Goal: Task Accomplishment & Management: Complete application form

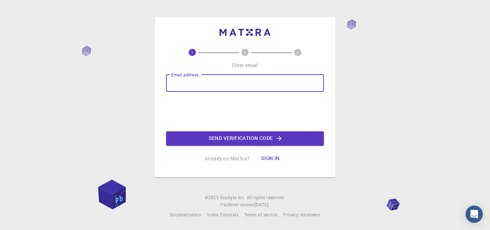
click at [236, 86] on input "Email address" at bounding box center [245, 83] width 158 height 17
type input "[EMAIL_ADDRESS][DOMAIN_NAME]"
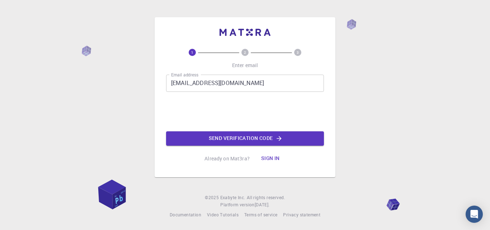
click at [208, 134] on button "Send verification code" at bounding box center [245, 138] width 158 height 14
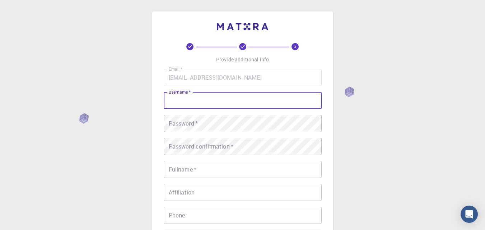
click at [205, 98] on input "username   *" at bounding box center [243, 100] width 158 height 17
type input "T"
type input "TNQH"
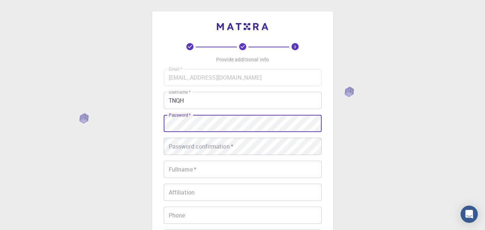
click at [140, 119] on div "3 Provide additional info Email   * [EMAIL_ADDRESS][DOMAIN_NAME] Email   * user…" at bounding box center [242, 182] width 485 height 365
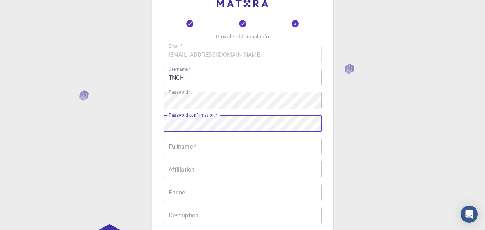
scroll to position [36, 0]
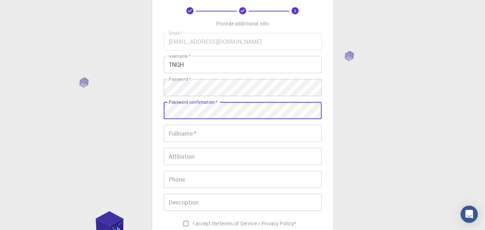
click at [196, 133] on input "Fullname   *" at bounding box center [243, 133] width 158 height 17
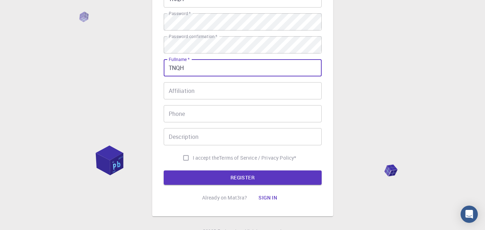
scroll to position [108, 0]
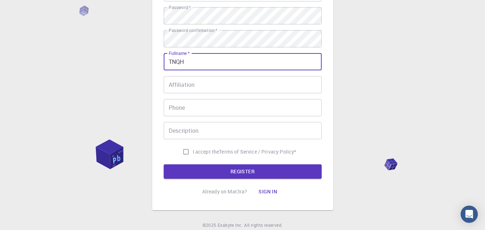
type input "TNQH"
click at [183, 151] on input "I accept the Terms of Service / Privacy Policy *" at bounding box center [186, 152] width 14 height 14
checkbox input "true"
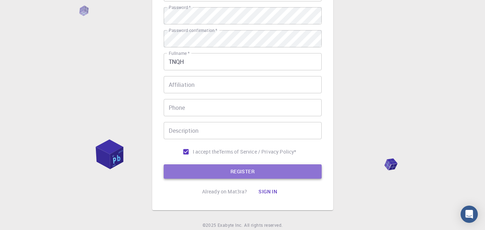
click at [217, 170] on button "REGISTER" at bounding box center [243, 171] width 158 height 14
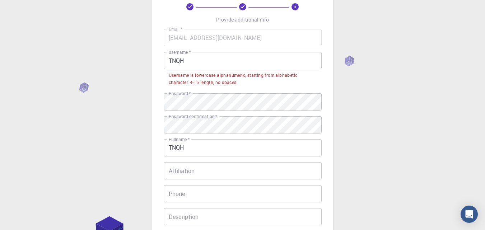
scroll to position [36, 0]
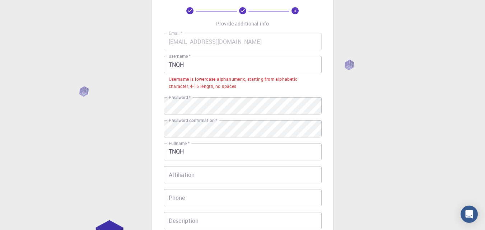
click at [207, 65] on input "TNQH" at bounding box center [243, 64] width 158 height 17
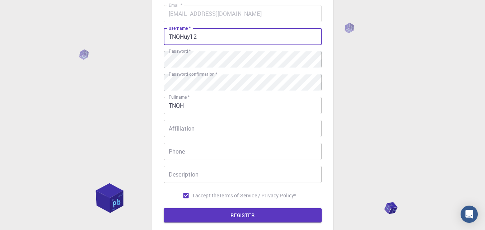
scroll to position [63, 0]
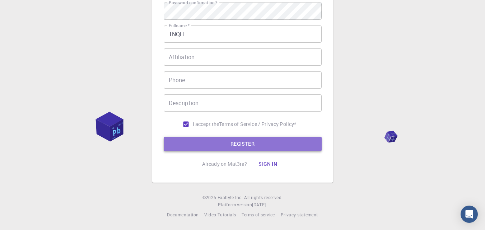
click at [230, 147] on button "REGISTER" at bounding box center [243, 144] width 158 height 14
click at [308, 147] on button "REGISTER" at bounding box center [243, 144] width 158 height 14
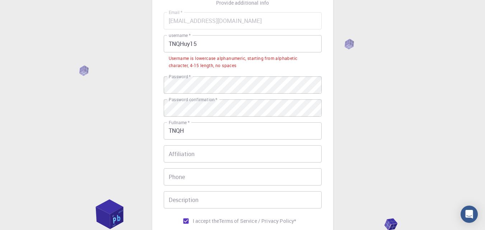
scroll to position [46, 0]
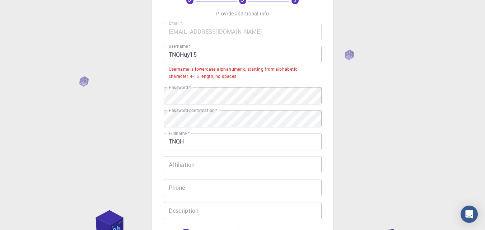
click at [180, 55] on input "TNQHuy15" at bounding box center [243, 54] width 158 height 17
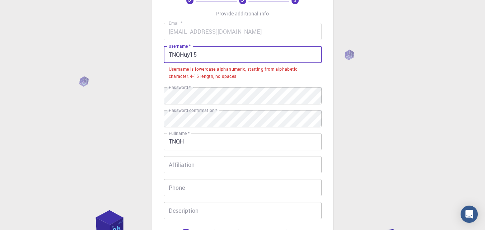
click at [183, 54] on input "TNQHuy15" at bounding box center [243, 54] width 158 height 17
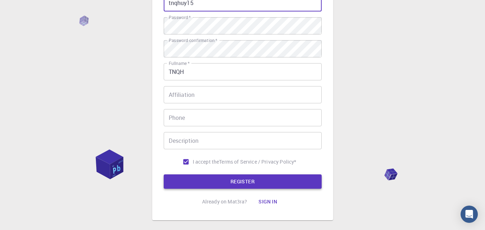
scroll to position [135, 0]
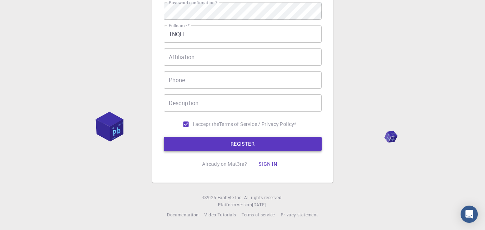
type input "tnqhuy15"
click at [222, 146] on button "REGISTER" at bounding box center [243, 144] width 158 height 14
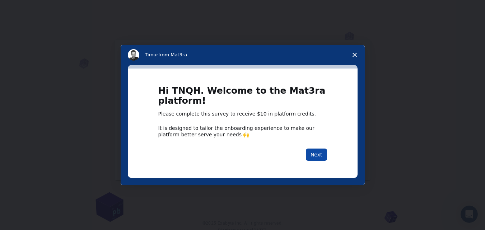
click at [319, 152] on button "Next" at bounding box center [316, 155] width 21 height 12
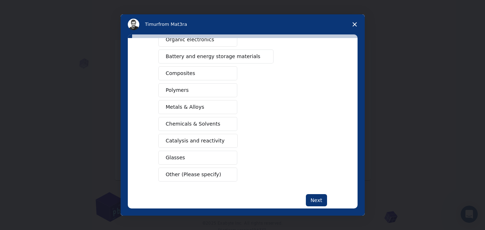
scroll to position [116, 0]
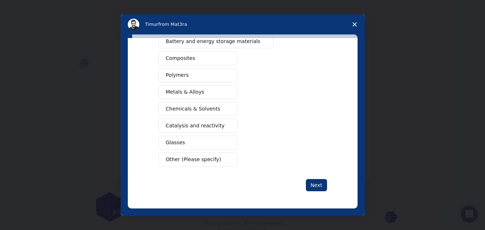
click at [211, 160] on span "Other (Please specify)" at bounding box center [193, 160] width 55 height 8
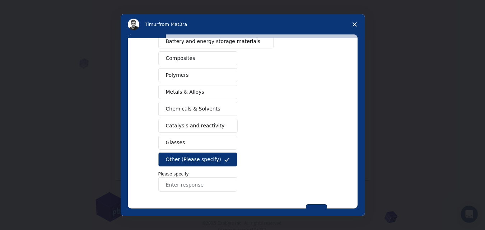
click at [196, 156] on span "Other (Please specify)" at bounding box center [193, 160] width 55 height 8
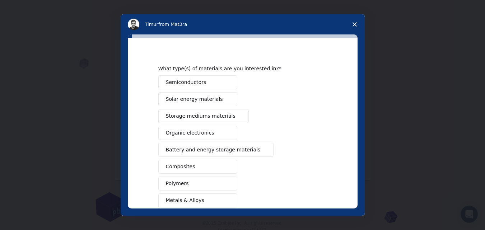
scroll to position [0, 0]
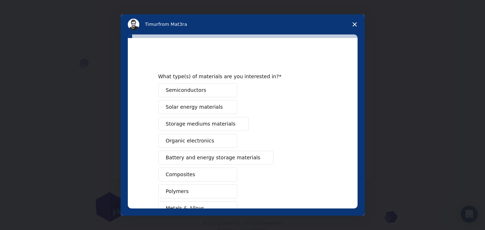
click at [188, 92] on span "Semiconductors" at bounding box center [186, 90] width 41 height 8
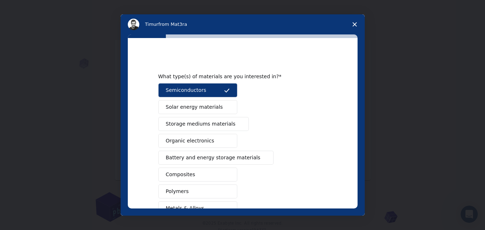
drag, startPoint x: 187, startPoint y: 111, endPoint x: 185, endPoint y: 121, distance: 10.2
click at [187, 110] on span "Solar energy materials" at bounding box center [194, 107] width 57 height 8
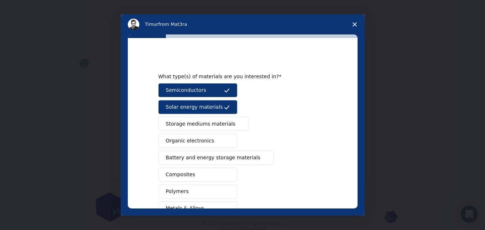
click at [179, 122] on span "Storage mediums materials" at bounding box center [201, 124] width 70 height 8
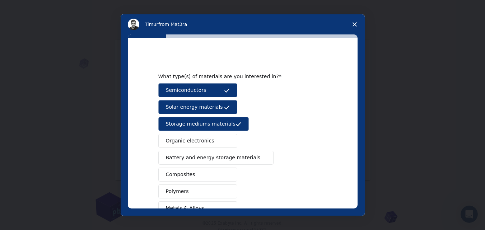
drag, startPoint x: 198, startPoint y: 90, endPoint x: 199, endPoint y: 97, distance: 7.2
click at [198, 90] on span "Semiconductors" at bounding box center [186, 90] width 41 height 8
click at [196, 111] on button "Solar energy materials" at bounding box center [197, 107] width 79 height 14
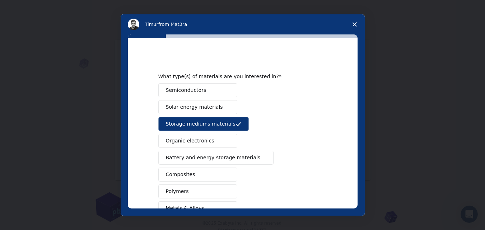
drag, startPoint x: 192, startPoint y: 124, endPoint x: 227, endPoint y: 131, distance: 35.5
click at [192, 123] on span "Storage mediums materials" at bounding box center [201, 124] width 70 height 8
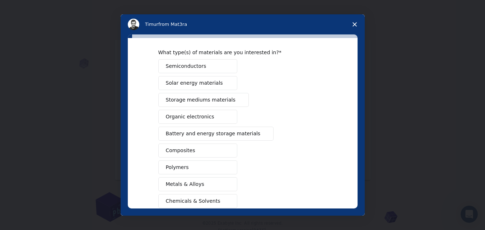
scroll to position [36, 0]
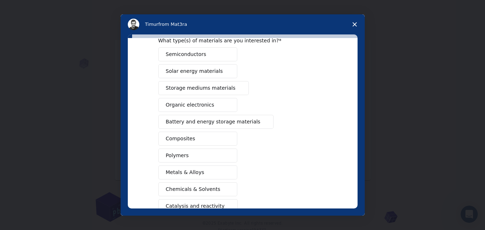
click at [230, 123] on span "Battery and energy storage materials" at bounding box center [213, 122] width 95 height 8
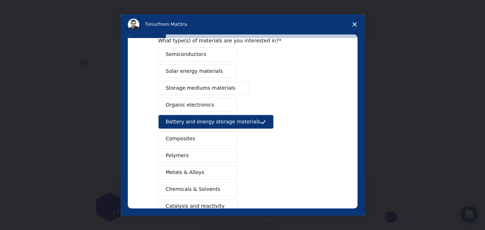
scroll to position [72, 0]
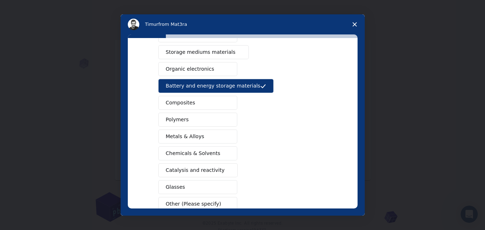
click at [208, 105] on button "Composites" at bounding box center [197, 103] width 79 height 14
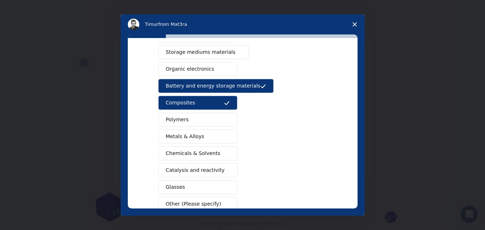
click at [208, 103] on button "Composites" at bounding box center [197, 103] width 79 height 14
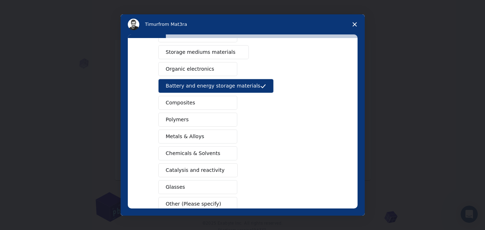
click at [208, 103] on button "Composites" at bounding box center [197, 103] width 79 height 14
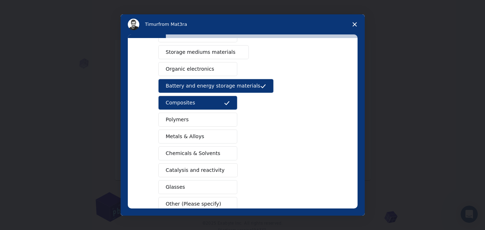
click at [215, 108] on button "Composites" at bounding box center [197, 103] width 79 height 14
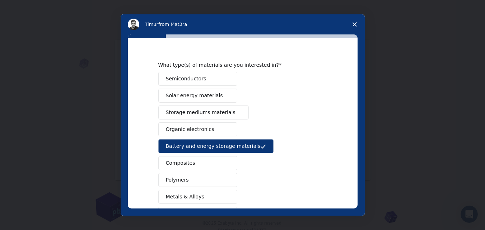
scroll to position [0, 0]
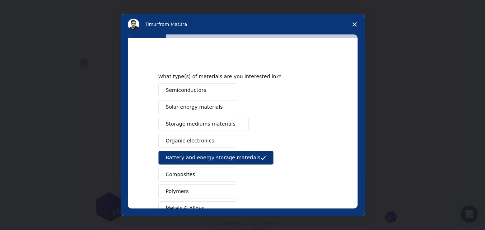
click at [207, 110] on span "Solar energy materials" at bounding box center [194, 107] width 57 height 8
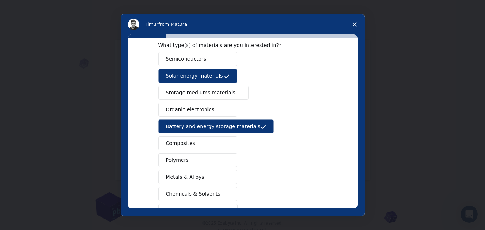
scroll to position [116, 0]
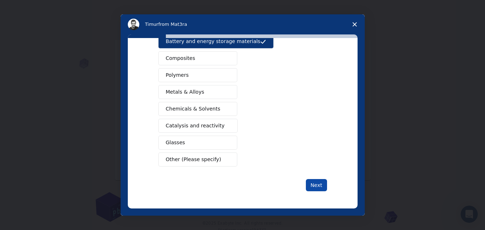
click at [322, 186] on button "Next" at bounding box center [316, 185] width 21 height 12
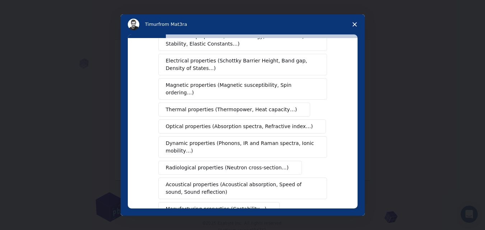
scroll to position [0, 0]
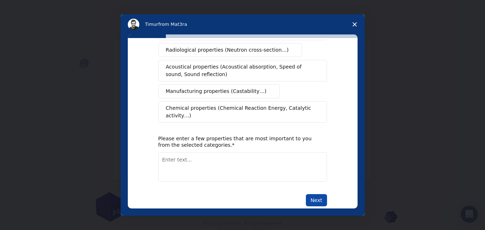
click at [318, 194] on button "Next" at bounding box center [316, 200] width 21 height 12
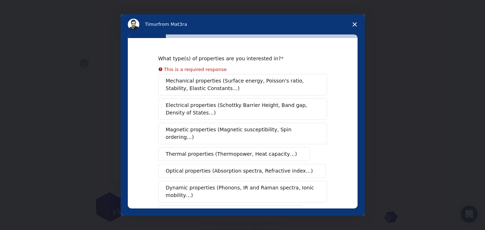
click at [208, 106] on span "Electrical properties (Schottky Barrier Height, Band gap, Density of States…)" at bounding box center [240, 109] width 149 height 15
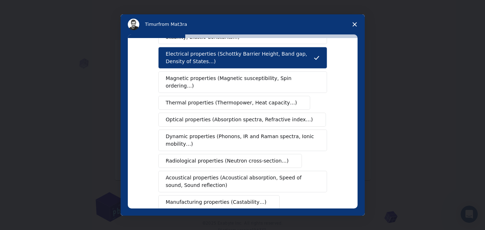
scroll to position [36, 0]
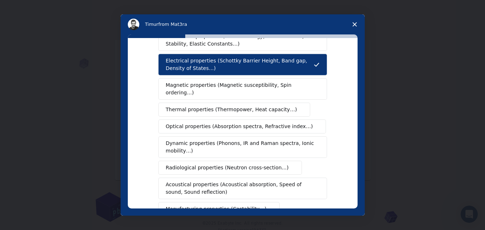
click at [189, 89] on span "Magnetic properties (Magnetic susceptibility, Spin ordering…)" at bounding box center [240, 88] width 148 height 15
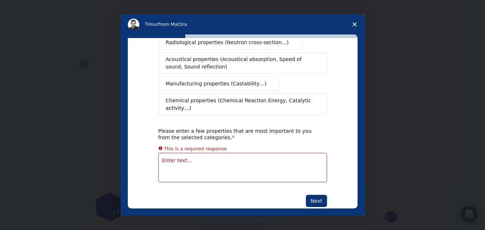
scroll to position [162, 0]
click at [314, 194] on button "Next" at bounding box center [316, 200] width 21 height 12
click at [209, 127] on div "Please enter a few properties that are most important to you from the selected …" at bounding box center [237, 133] width 158 height 13
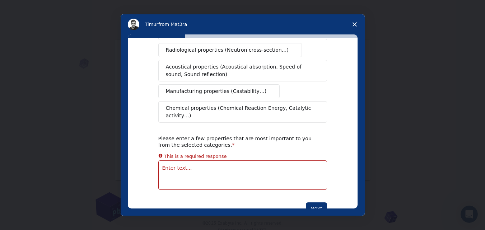
click at [189, 160] on textarea "Enter text..." at bounding box center [242, 174] width 169 height 29
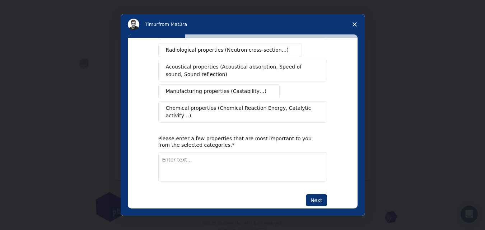
click at [355, 23] on icon "Close survey" at bounding box center [354, 24] width 4 height 4
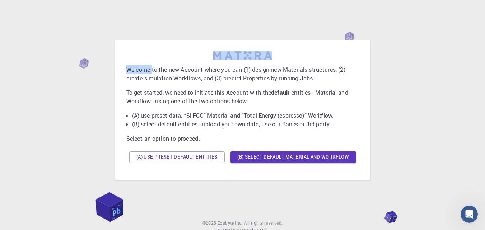
click at [355, 23] on div "Welcome to the new Account where you can (1) design new Materials structures, (…" at bounding box center [242, 109] width 467 height 179
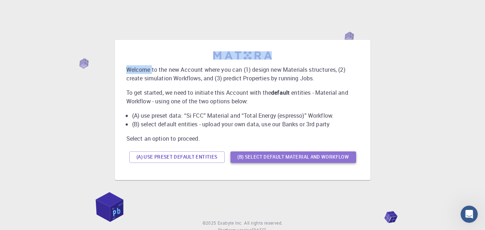
click at [261, 158] on button "(B) Select default material and workflow" at bounding box center [293, 156] width 126 height 11
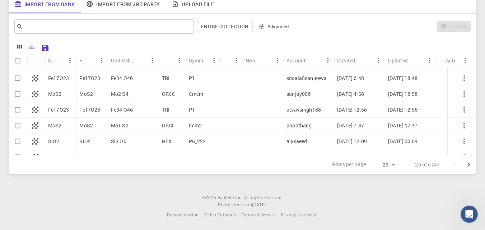
scroll to position [0, 0]
